Goal: Transaction & Acquisition: Purchase product/service

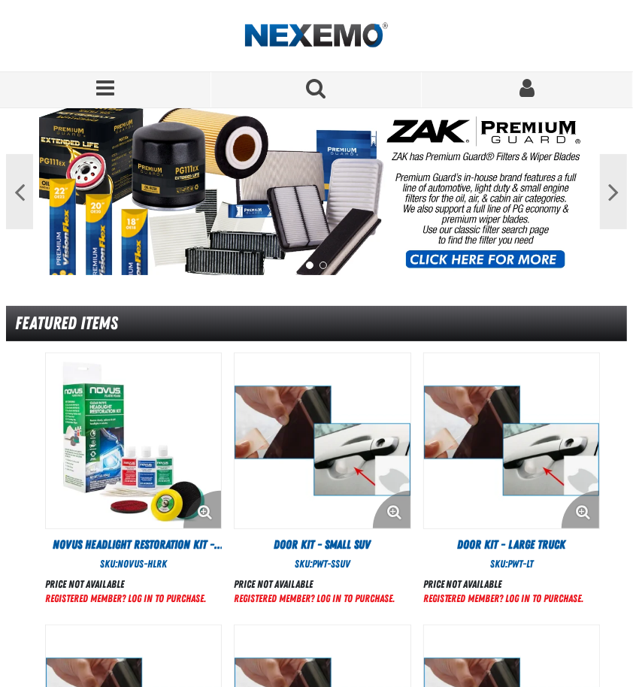
click at [526, 86] on span "Sign In" at bounding box center [526, 87] width 15 height 21
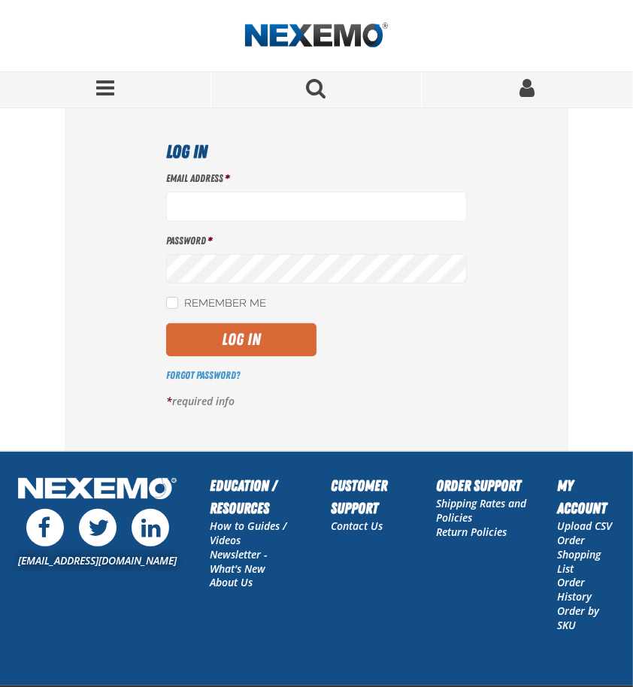
type input "[EMAIL_ADDRESS][DOMAIN_NAME]"
click at [247, 328] on button "Log In" at bounding box center [241, 339] width 150 height 33
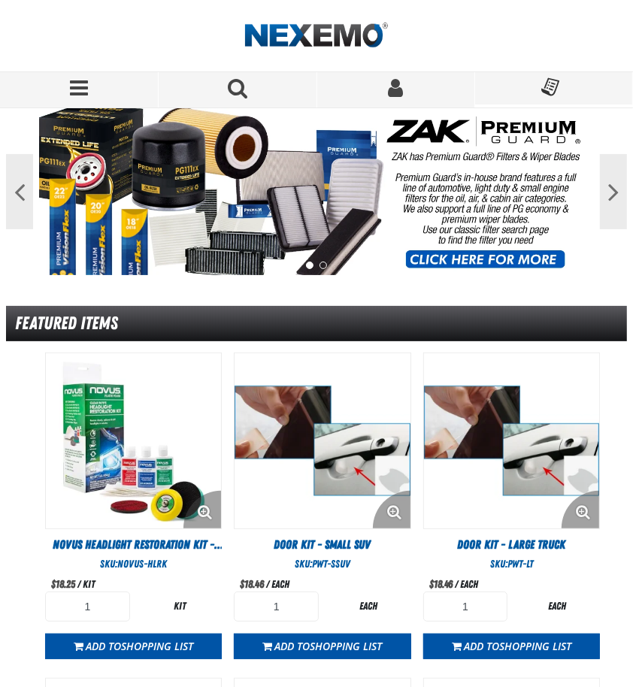
click at [238, 89] on span "Search for a product" at bounding box center [238, 87] width 20 height 21
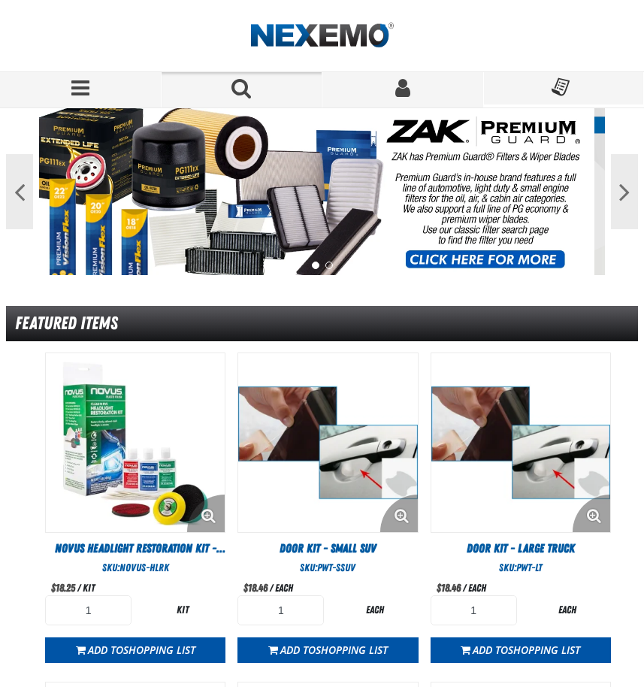
click at [243, 86] on span "Search for a product" at bounding box center [241, 87] width 20 height 21
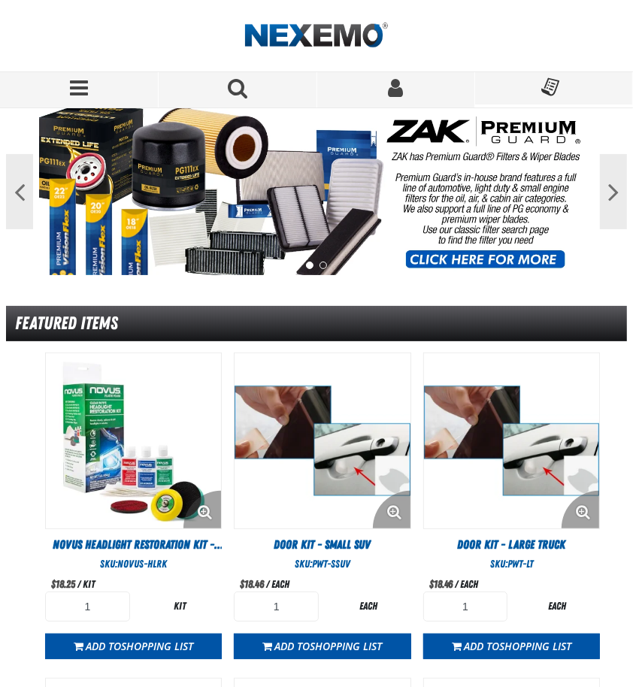
click at [240, 87] on span "Search for a product" at bounding box center [238, 87] width 20 height 21
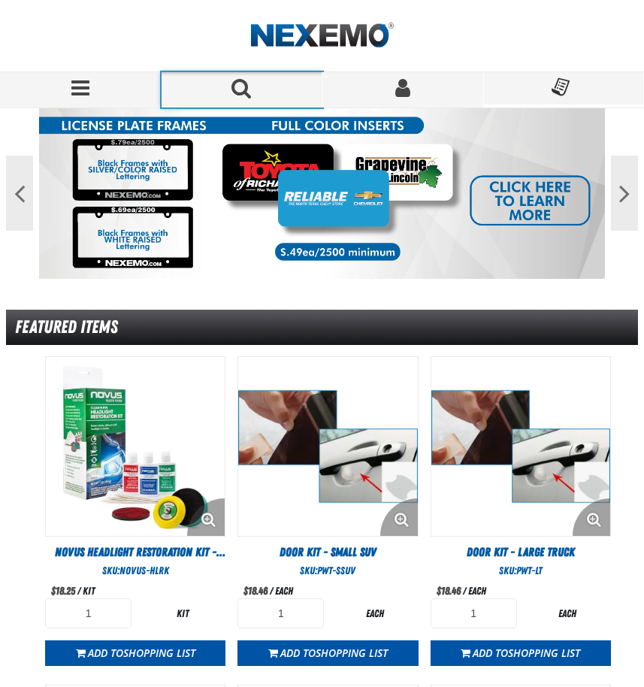
click at [251, 83] on span "Search for a product" at bounding box center [241, 89] width 25 height 25
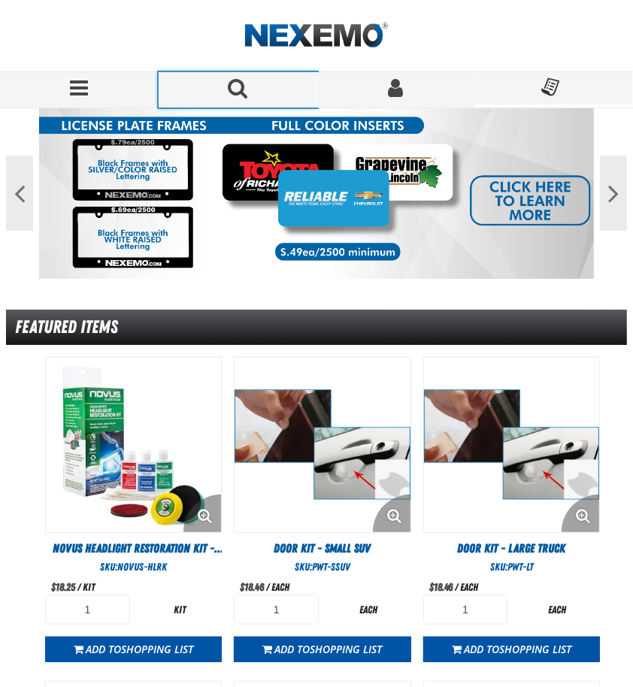
click at [239, 89] on span "Search for a product" at bounding box center [238, 87] width 20 height 21
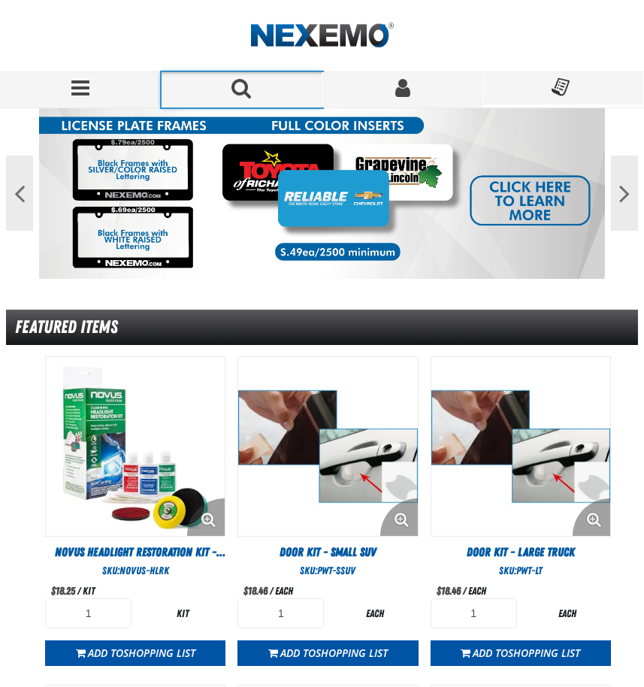
click at [239, 89] on span "Search for a product" at bounding box center [241, 87] width 20 height 21
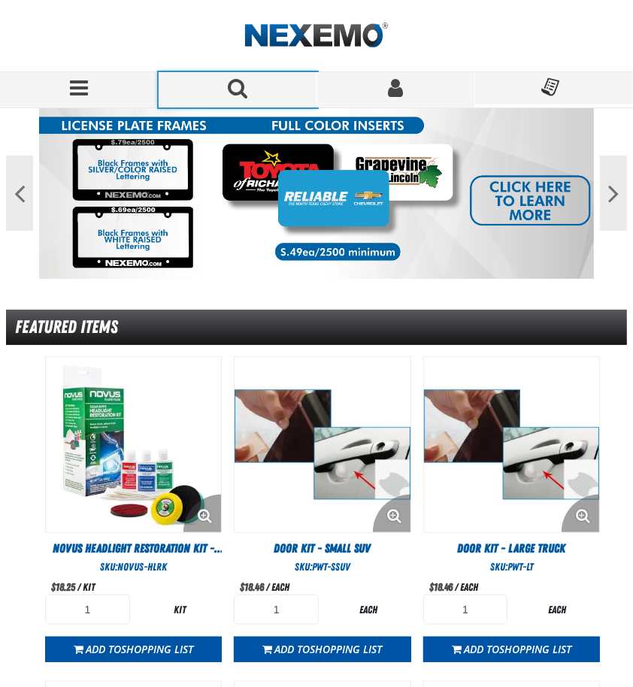
click at [239, 89] on span "Search for a product" at bounding box center [238, 87] width 20 height 21
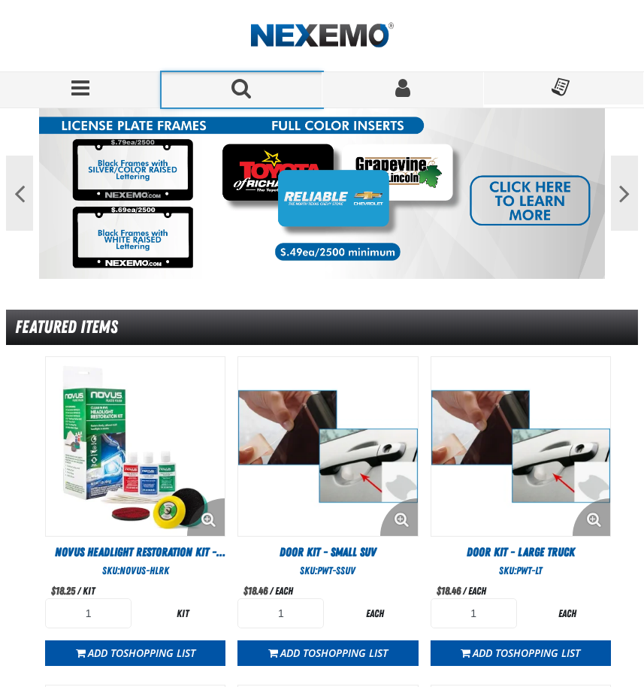
click at [239, 89] on span "Search for a product" at bounding box center [241, 87] width 20 height 21
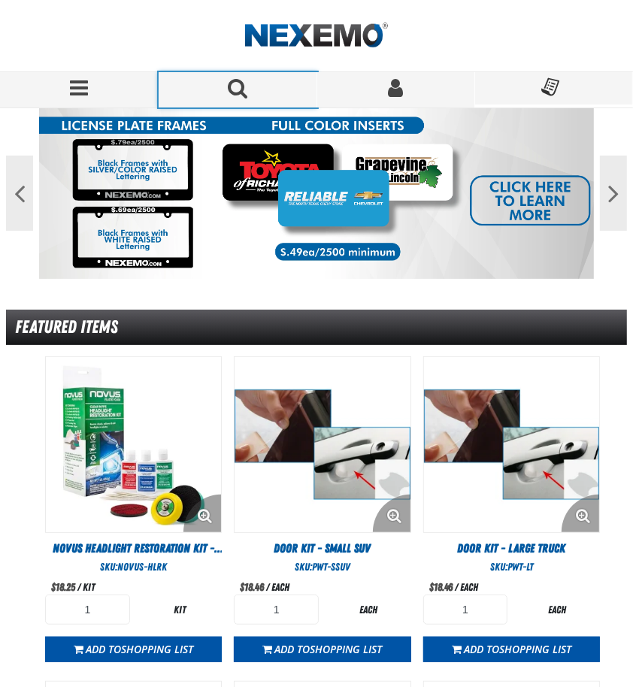
click at [239, 89] on span "Search for a product" at bounding box center [238, 87] width 20 height 21
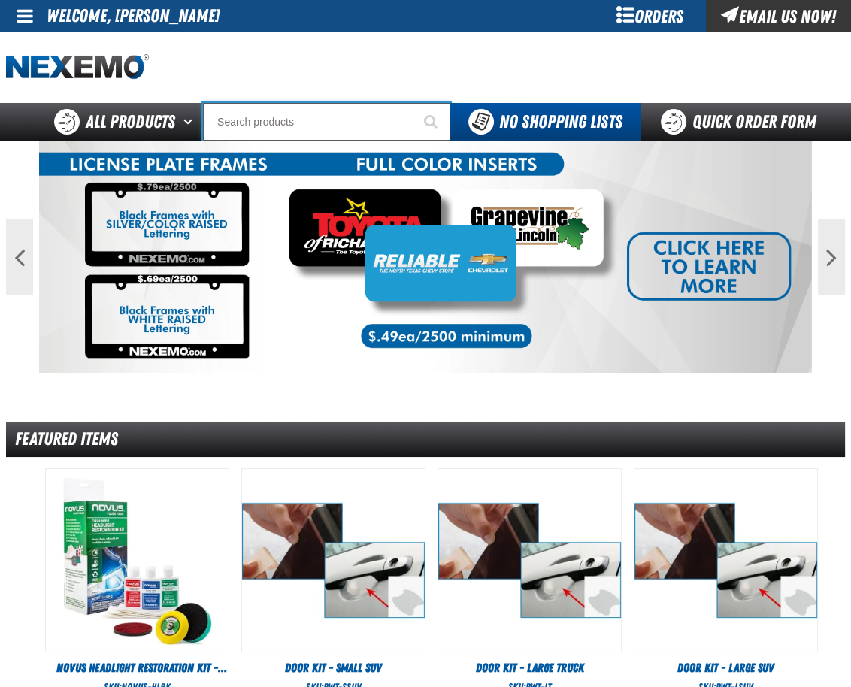
click at [257, 115] on input "Search" at bounding box center [326, 122] width 247 height 38
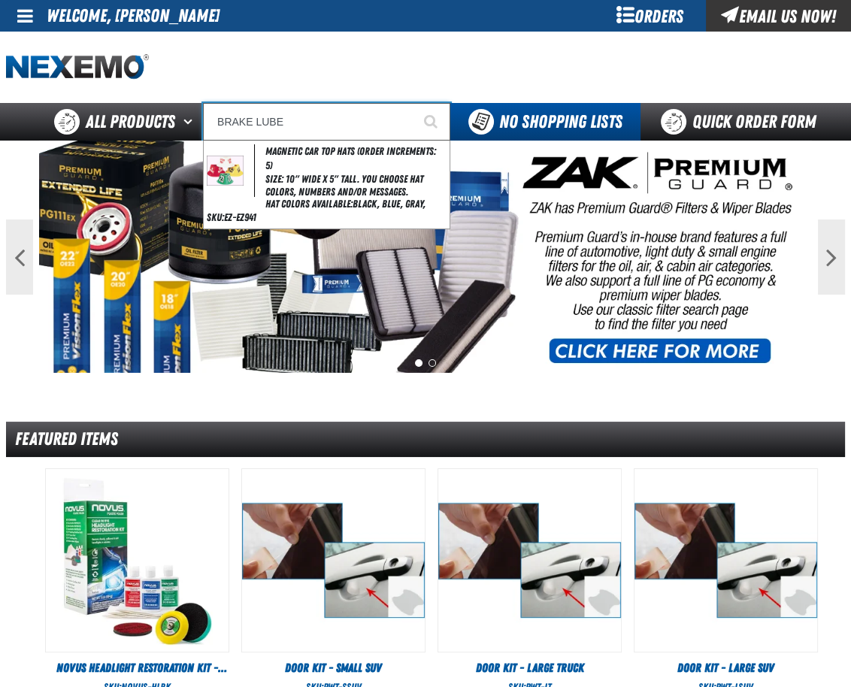
click at [309, 132] on input "BRAKE LUBE" at bounding box center [326, 122] width 247 height 38
drag, startPoint x: 311, startPoint y: 120, endPoint x: 205, endPoint y: 117, distance: 106.0
click at [205, 117] on input "BRAKE LUBE" at bounding box center [326, 122] width 247 height 38
type input "LU"
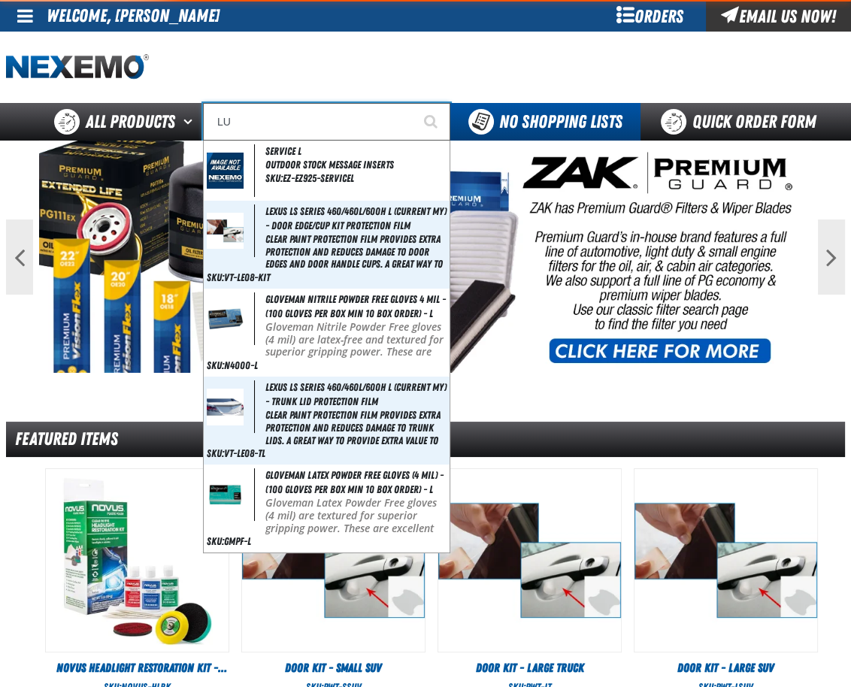
type input "LUXURY"
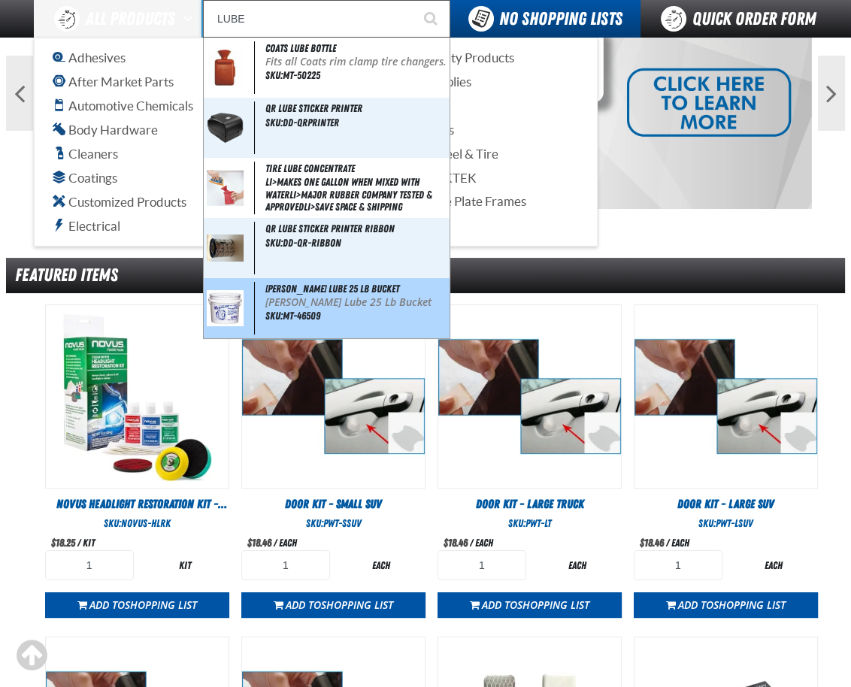
scroll to position [150, 0]
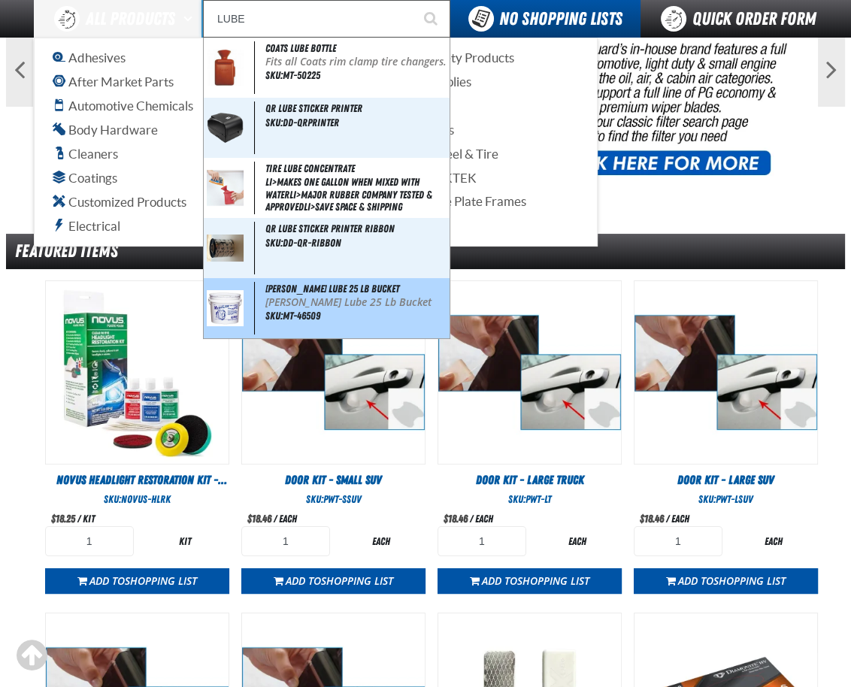
click at [315, 301] on p "[PERSON_NAME] Lube 25 Lb Bucket" at bounding box center [355, 302] width 181 height 13
type input "[PERSON_NAME] Lube 25 Lb Bucket"
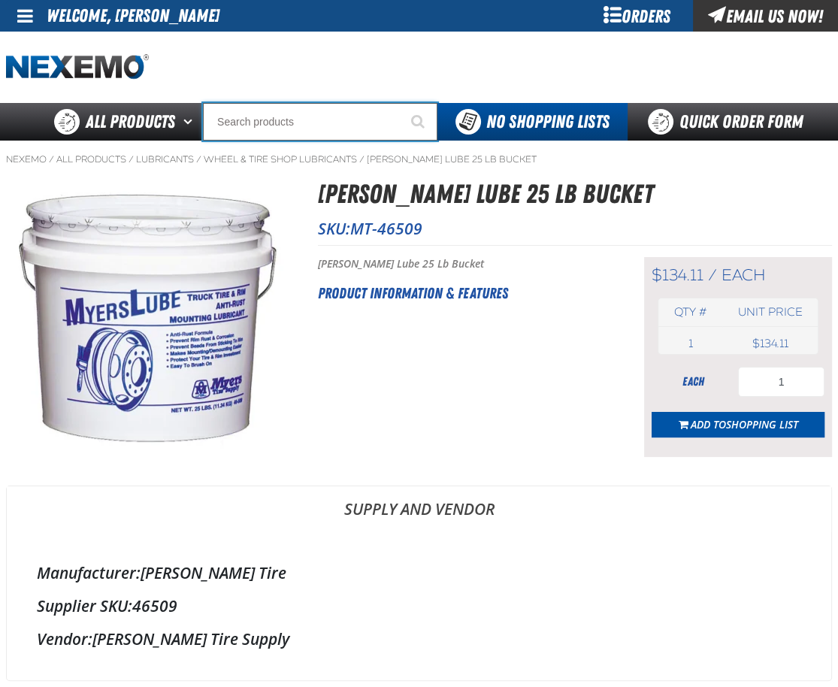
click at [251, 123] on input "Search" at bounding box center [320, 122] width 235 height 38
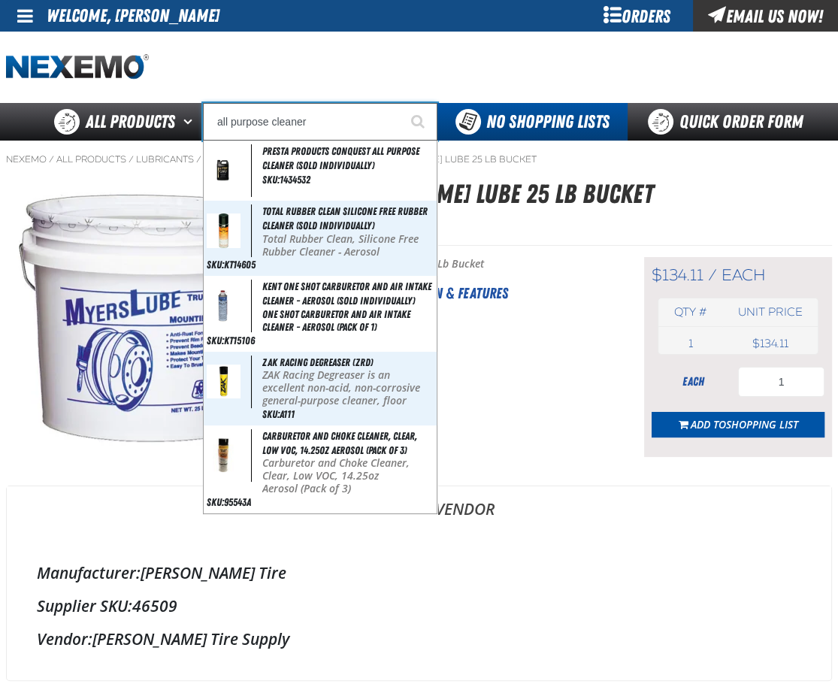
type input "all purpose cleaner"
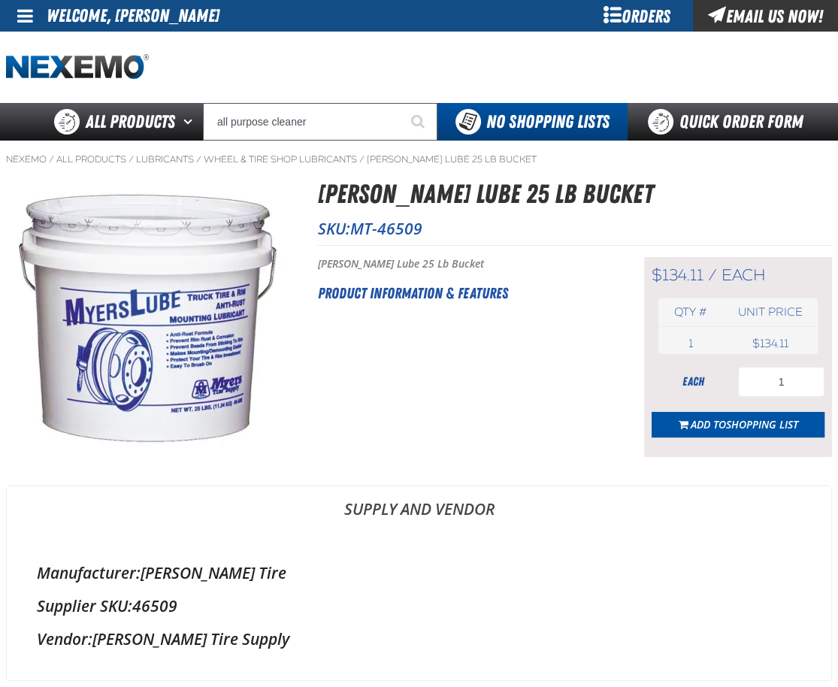
click at [305, 61] on div at bounding box center [419, 67] width 826 height 71
drag, startPoint x: 362, startPoint y: 77, endPoint x: 401, endPoint y: 59, distance: 43.0
click at [362, 77] on div at bounding box center [419, 67] width 826 height 71
